Goal: Task Accomplishment & Management: Manage account settings

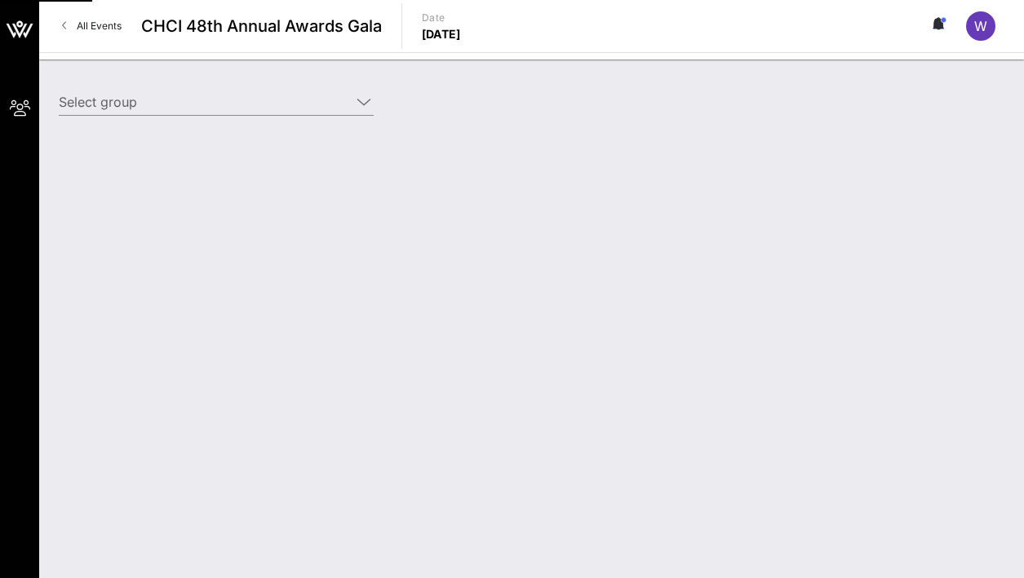
type input "Genentech (Genentech) [[PERSON_NAME], [EMAIL_ADDRESS][DOMAIN_NAME]]"
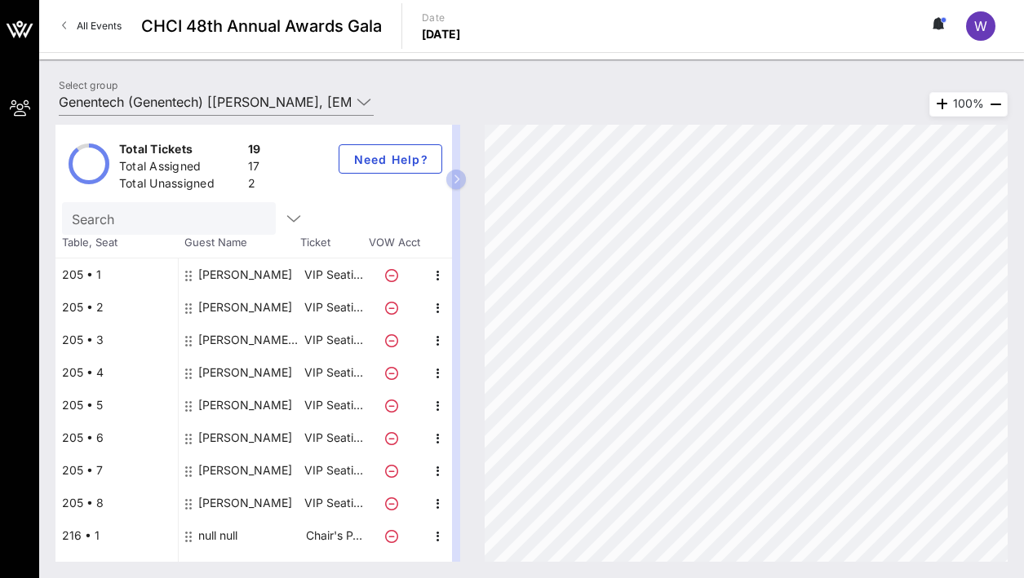
click at [528, 168] on div "Total Tickets 19 Total Assigned 17 Total Unassigned 2 Need Help? Search Table, …" at bounding box center [531, 343] width 952 height 437
click at [459, 181] on icon "button" at bounding box center [456, 180] width 7 height 10
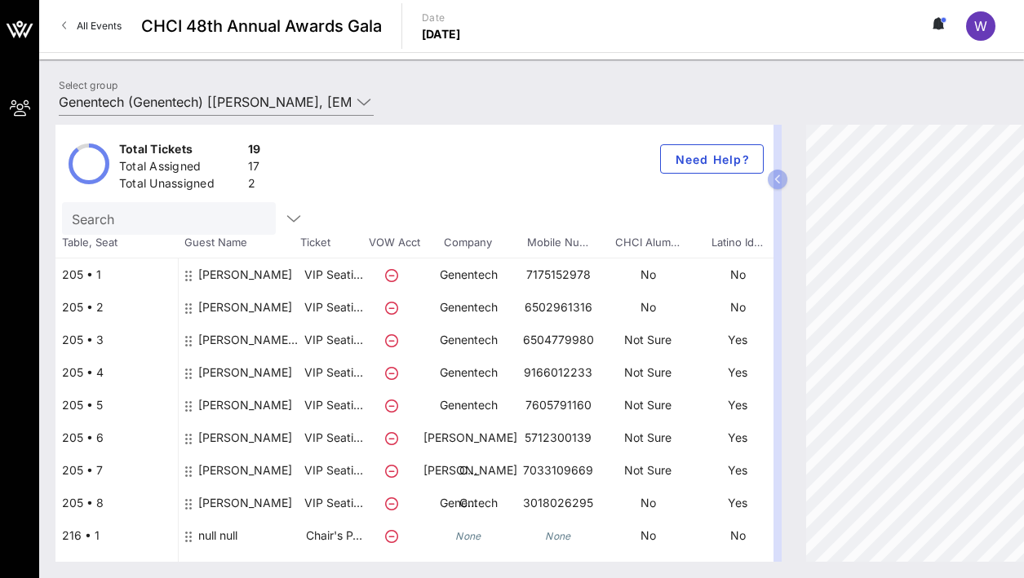
scroll to position [316, 0]
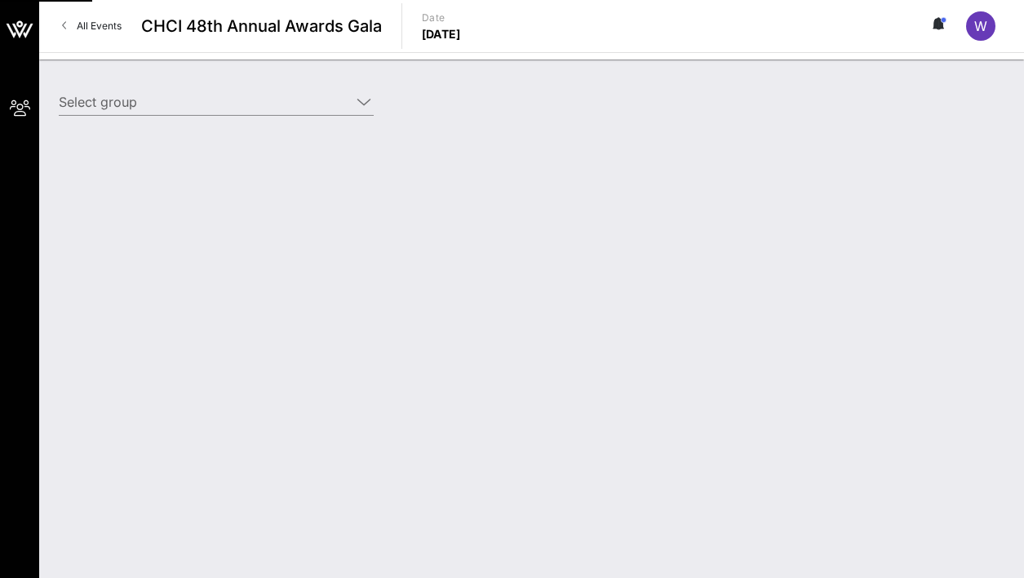
type input "Genentech (Genentech) [[PERSON_NAME], [EMAIL_ADDRESS][DOMAIN_NAME]]"
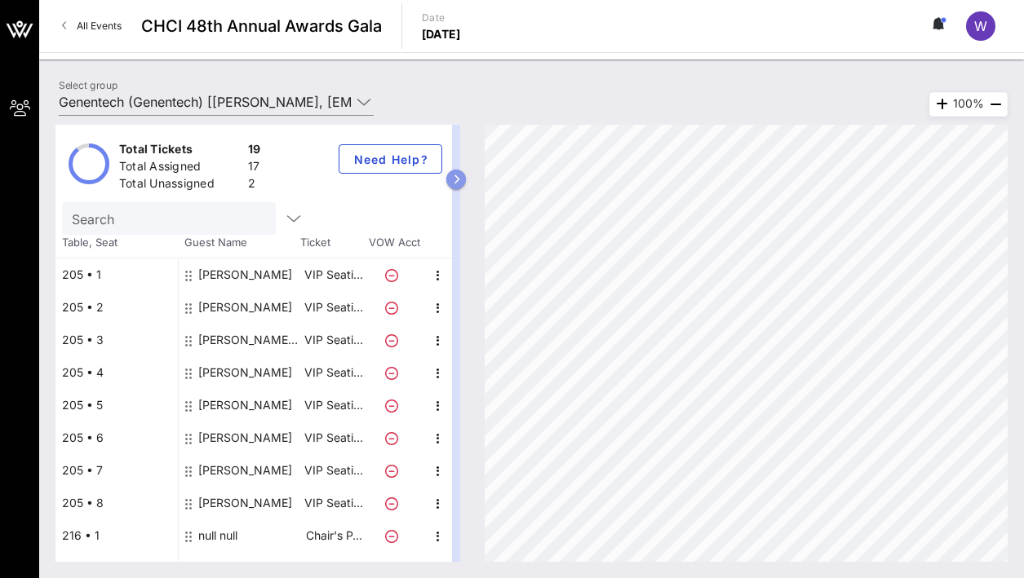
click at [462, 173] on button "button" at bounding box center [456, 180] width 20 height 20
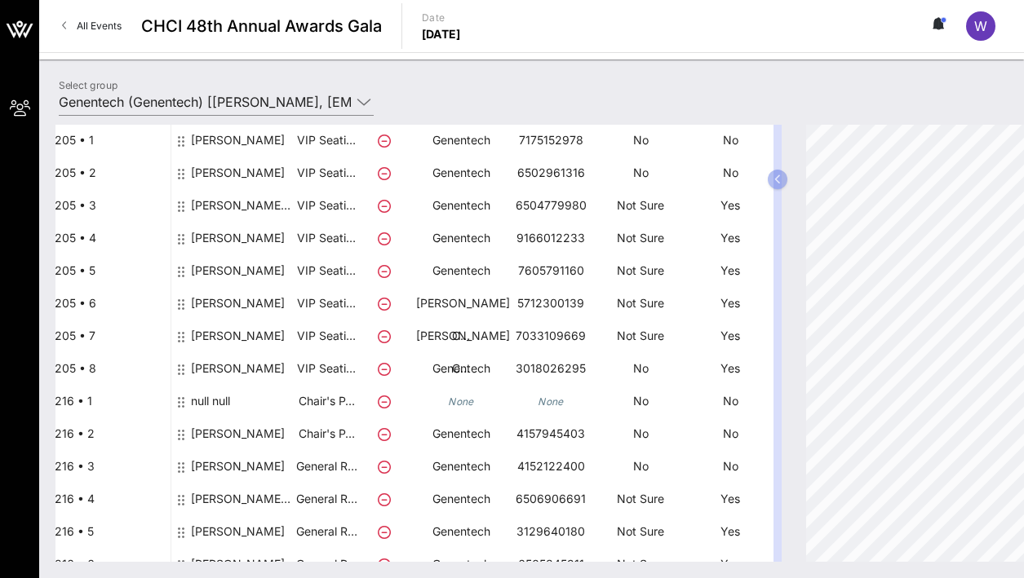
scroll to position [148, 7]
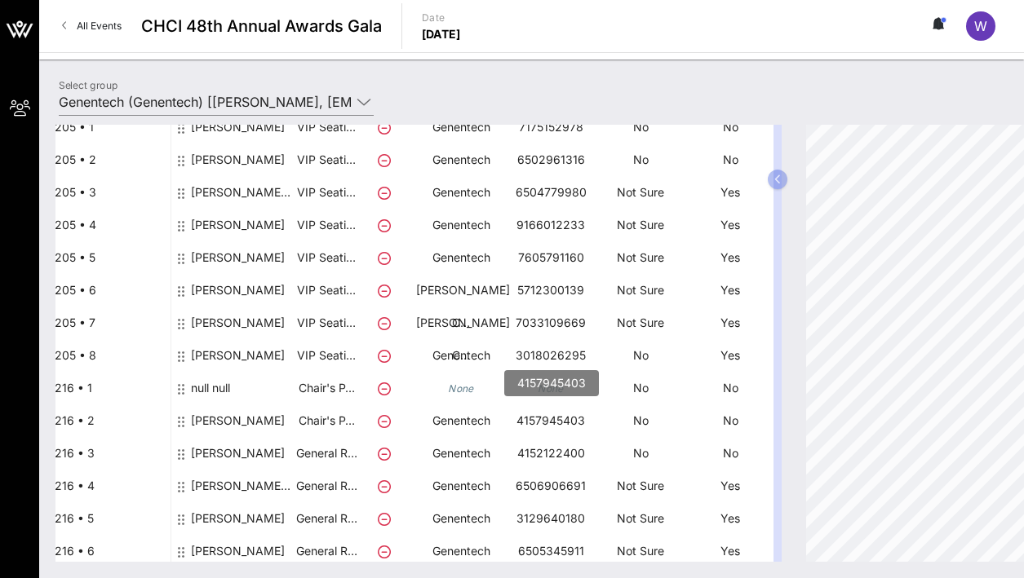
click at [564, 414] on p "4157945403" at bounding box center [551, 421] width 90 height 33
click at [245, 426] on div "[PERSON_NAME]" at bounding box center [238, 428] width 94 height 46
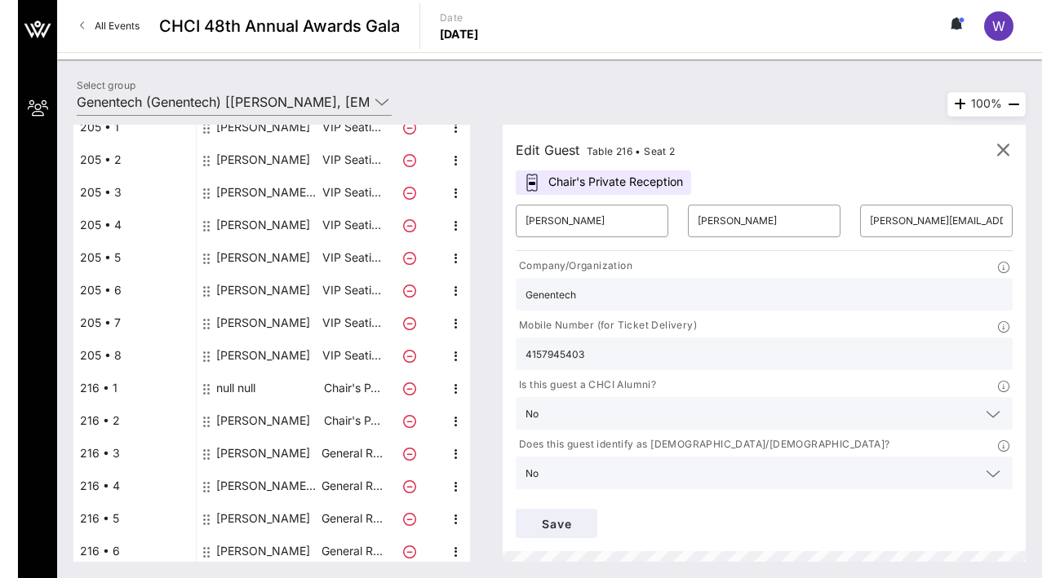
scroll to position [148, 0]
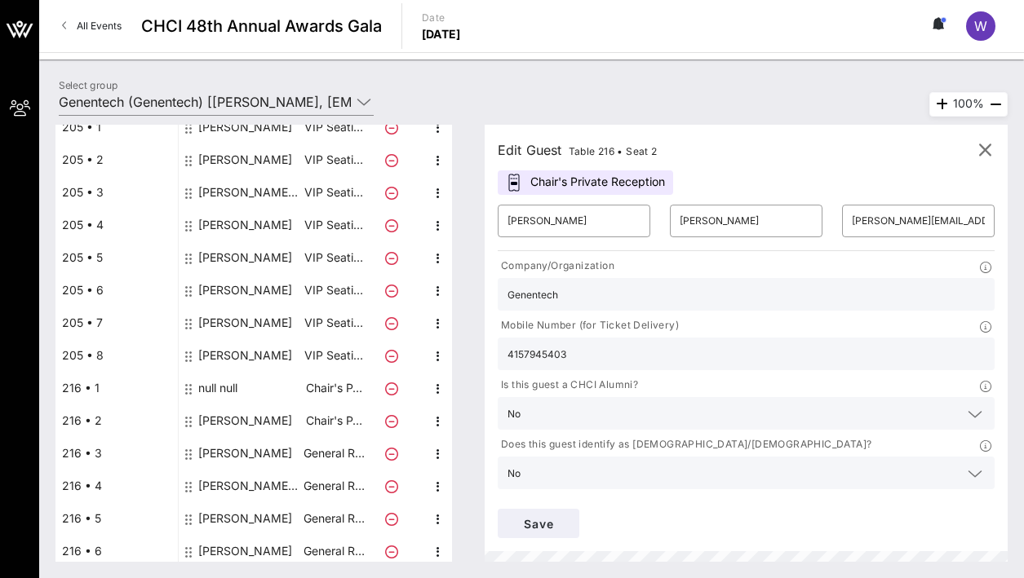
click at [615, 359] on input "4157945403" at bounding box center [745, 353] width 477 height 21
click at [979, 142] on icon "button" at bounding box center [985, 150] width 20 height 20
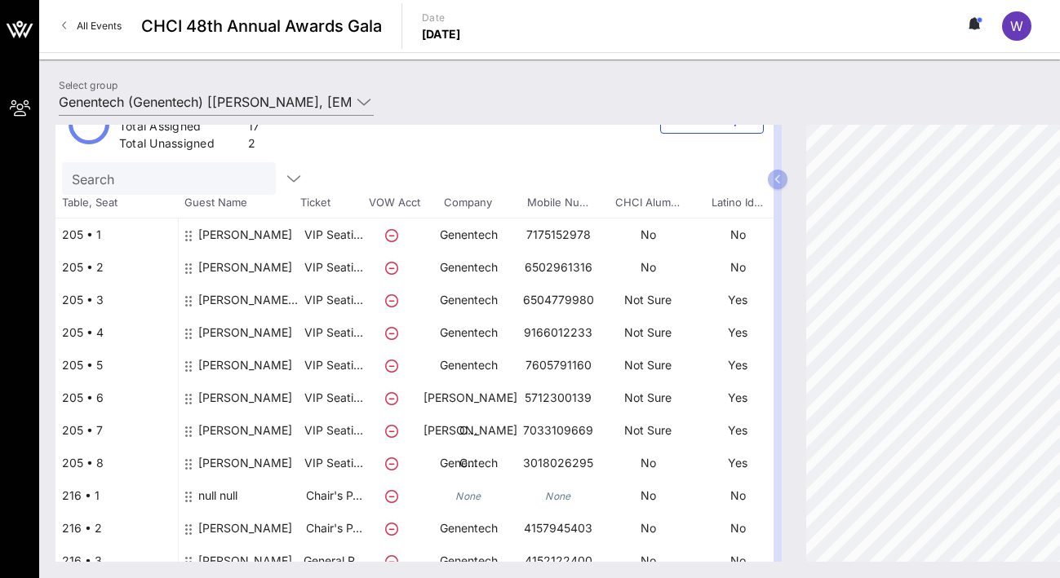
scroll to position [41, 0]
click at [272, 395] on div "[PERSON_NAME]" at bounding box center [245, 420] width 94 height 78
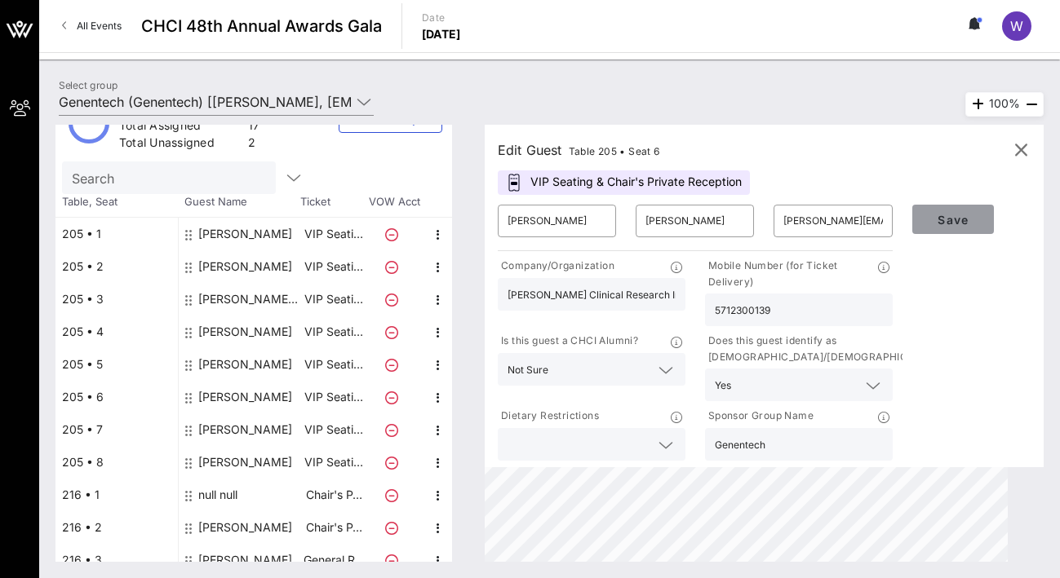
click at [947, 222] on span "Save" at bounding box center [952, 220] width 55 height 14
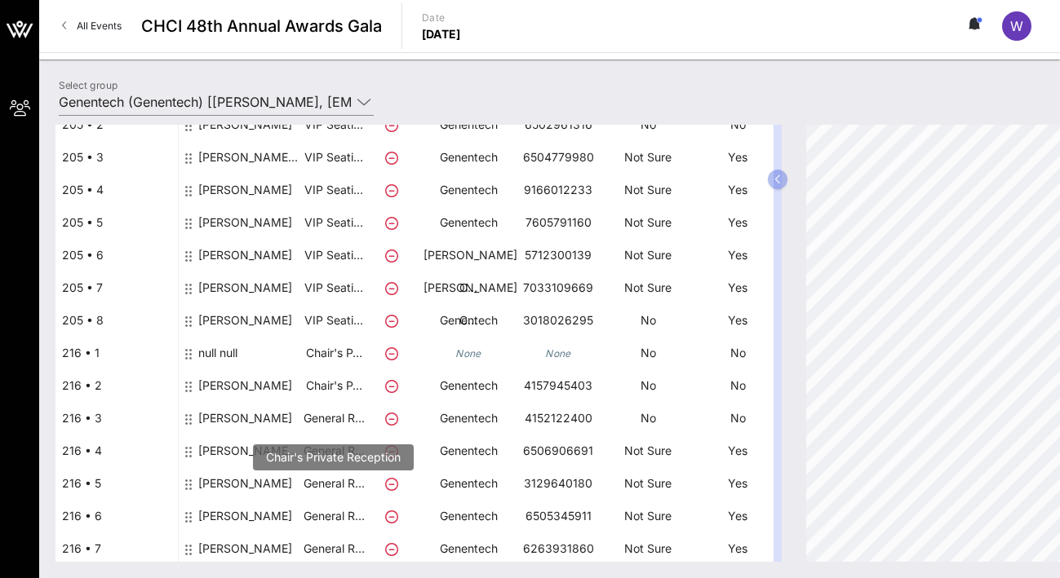
scroll to position [210, 0]
